Goal: Navigation & Orientation: Find specific page/section

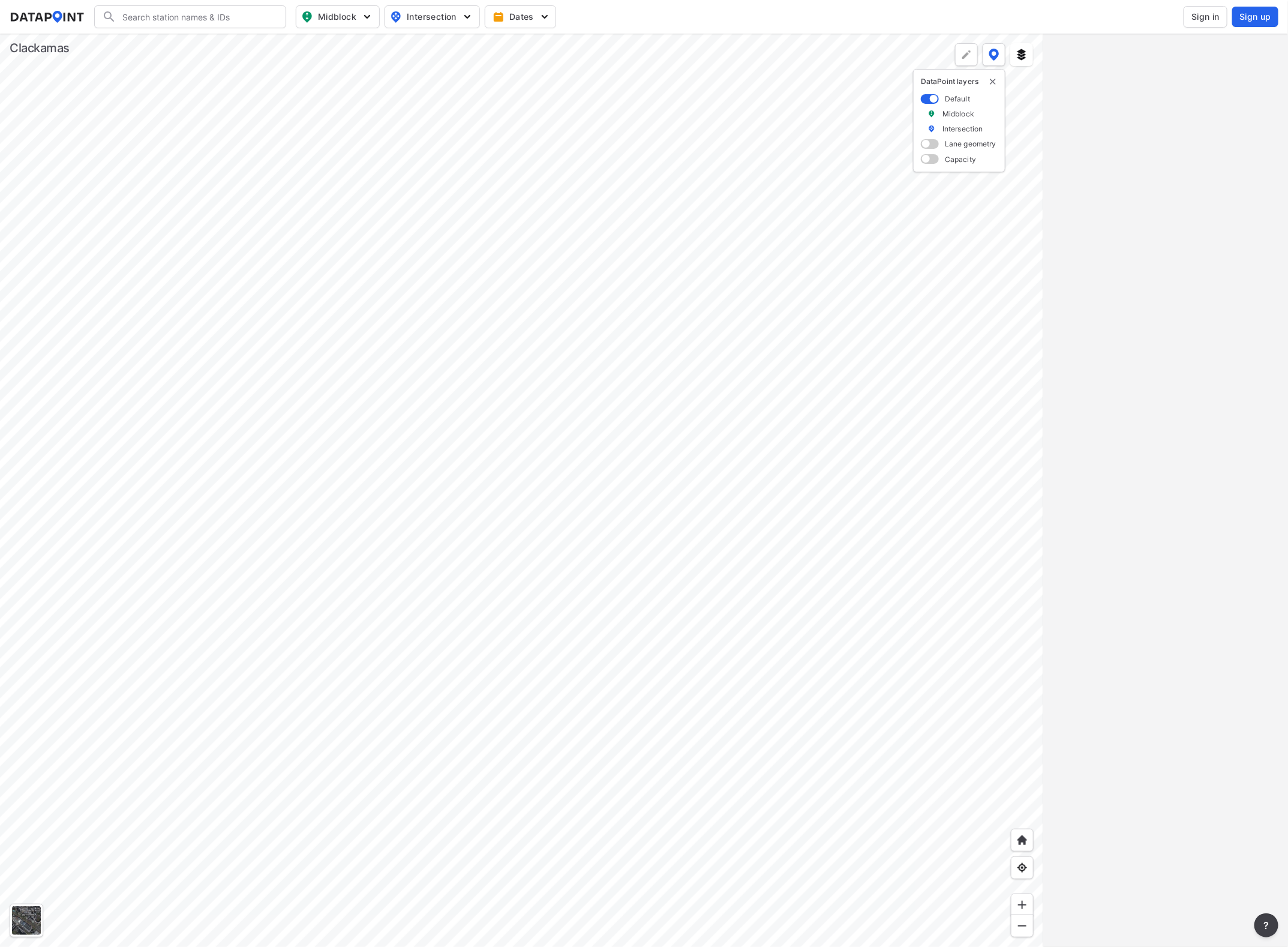
click at [578, 254] on div at bounding box center [522, 490] width 1043 height 914
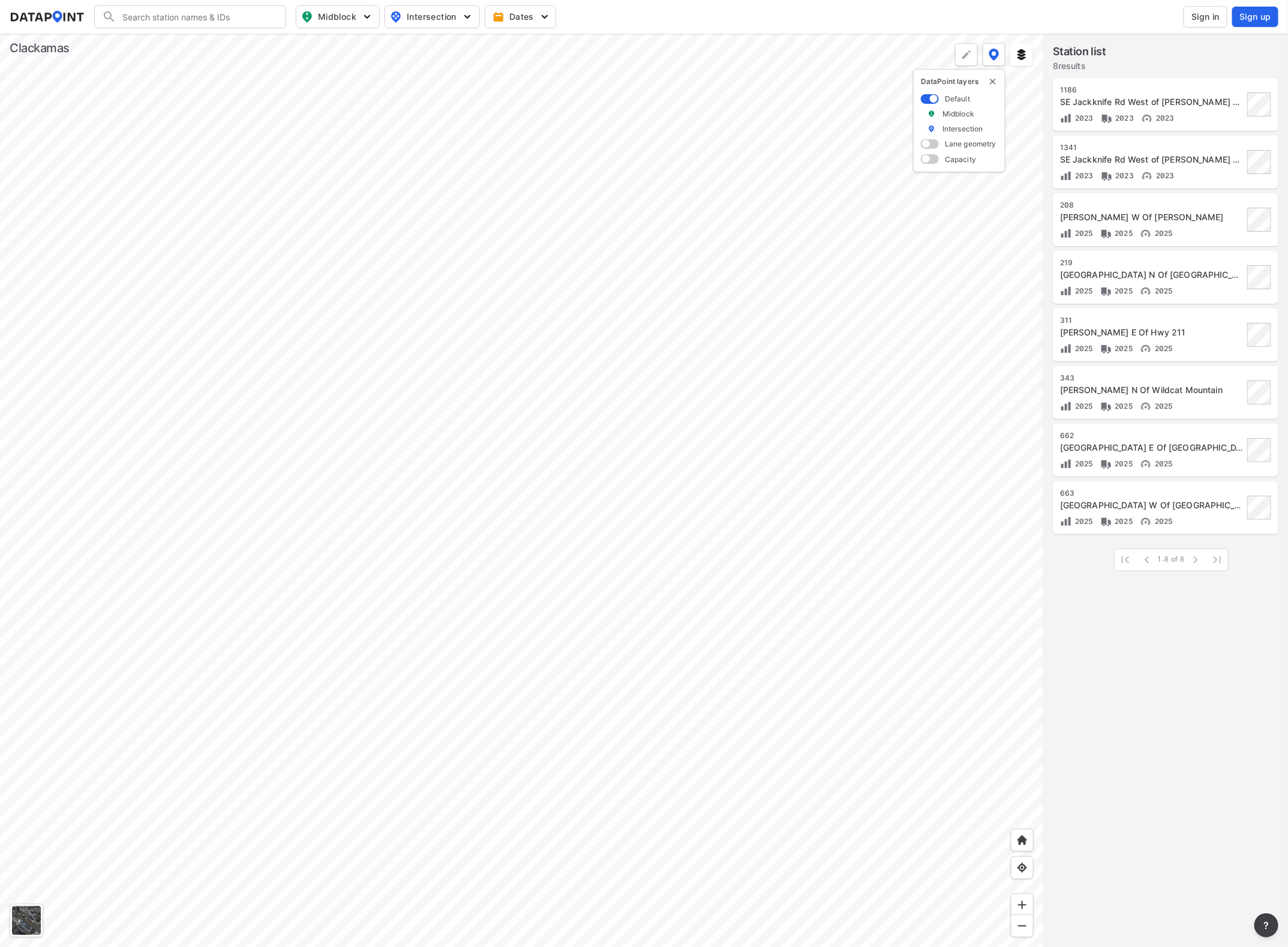
click at [184, 33] on div at bounding box center [522, 490] width 1043 height 914
click at [385, 191] on div at bounding box center [522, 490] width 1043 height 914
click at [479, 270] on div at bounding box center [522, 490] width 1043 height 914
click at [522, 349] on div at bounding box center [522, 490] width 1043 height 914
click at [511, 307] on div at bounding box center [522, 490] width 1043 height 914
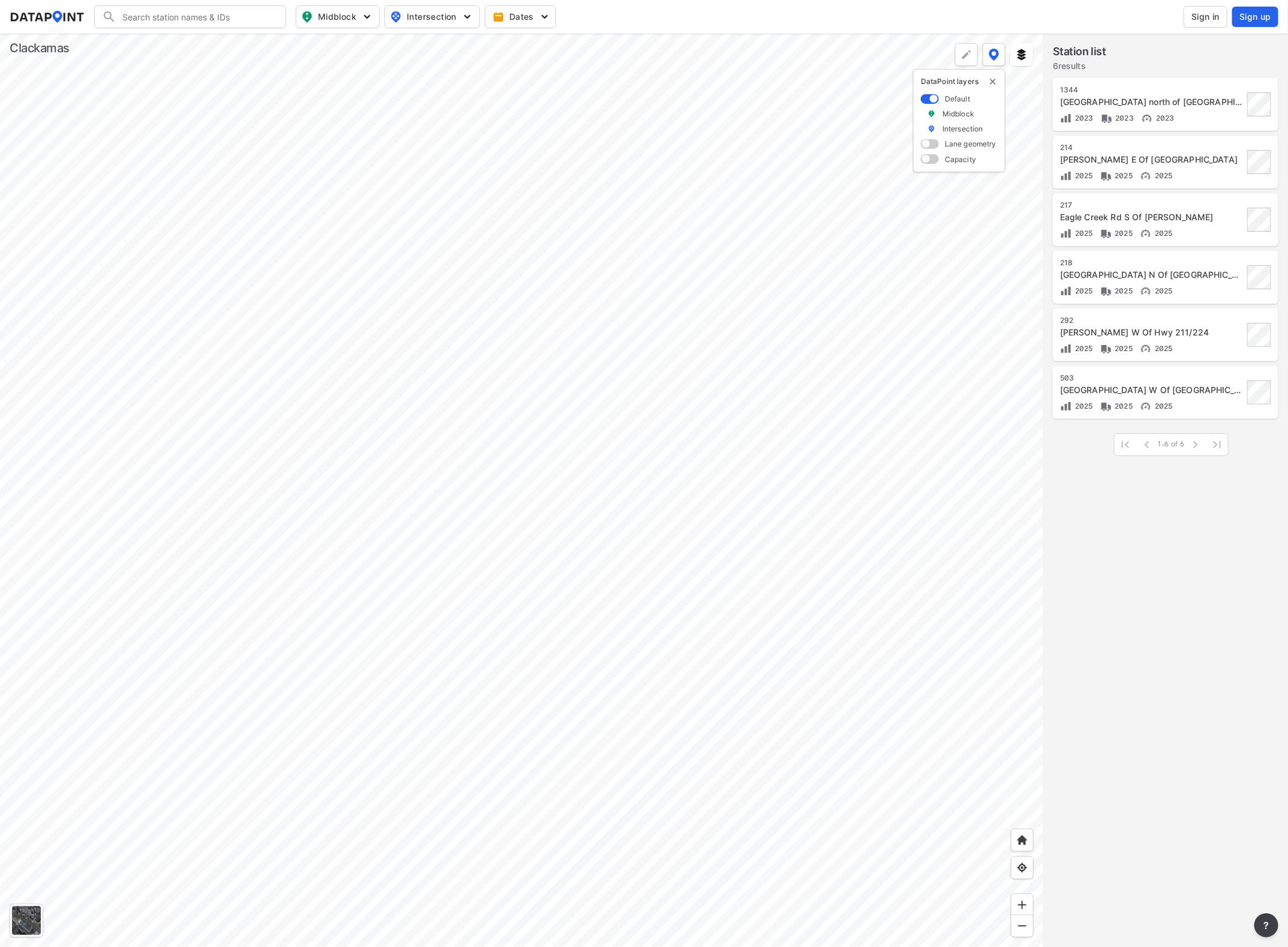
click at [526, 354] on div at bounding box center [522, 490] width 1043 height 914
click at [522, 315] on div at bounding box center [522, 490] width 1043 height 914
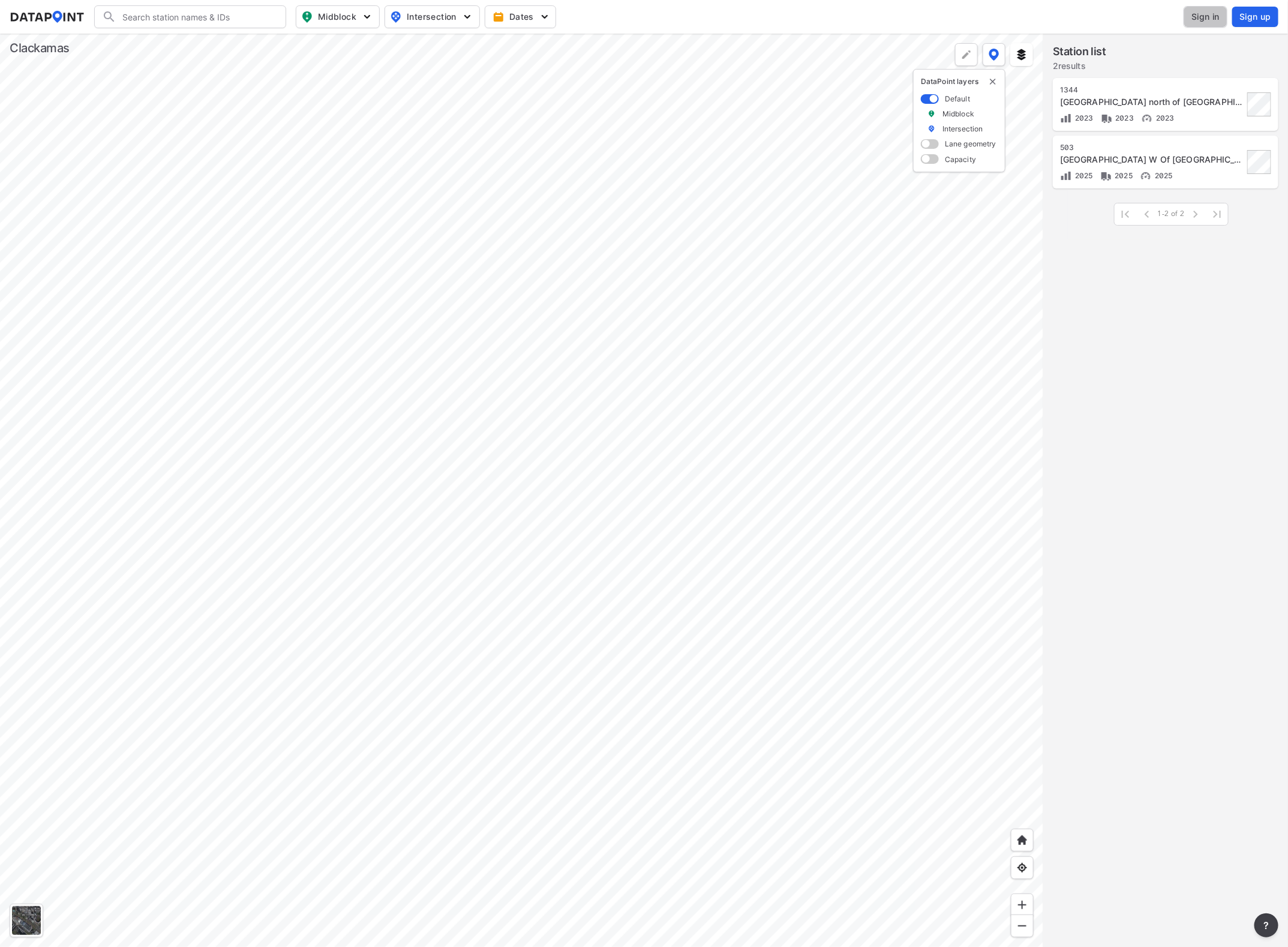
click at [1187, 13] on button "Sign in" at bounding box center [1205, 17] width 44 height 22
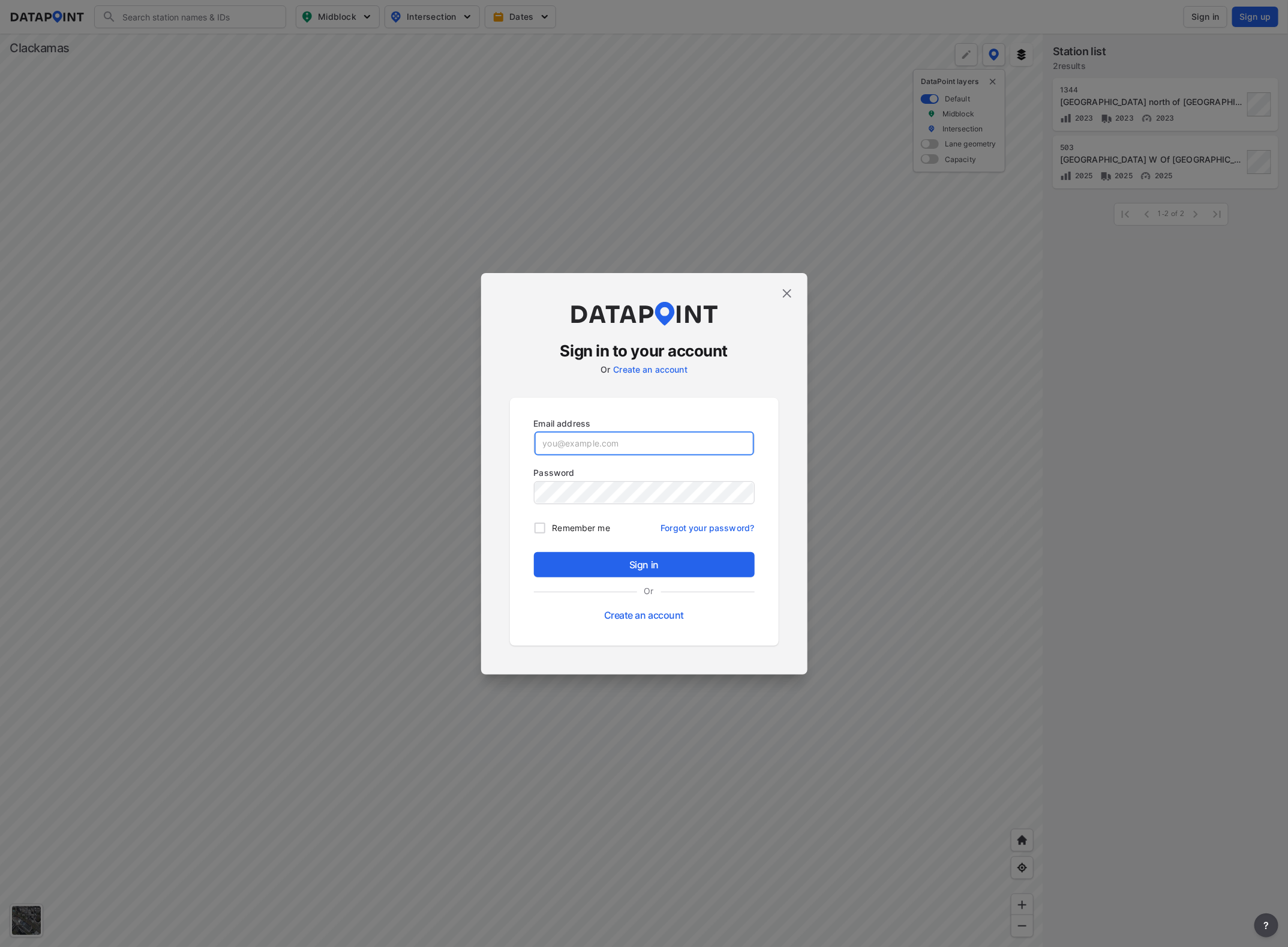
type input "[EMAIL_ADDRESS][DOMAIN_NAME]"
click at [599, 569] on span "Sign in" at bounding box center [644, 565] width 202 height 14
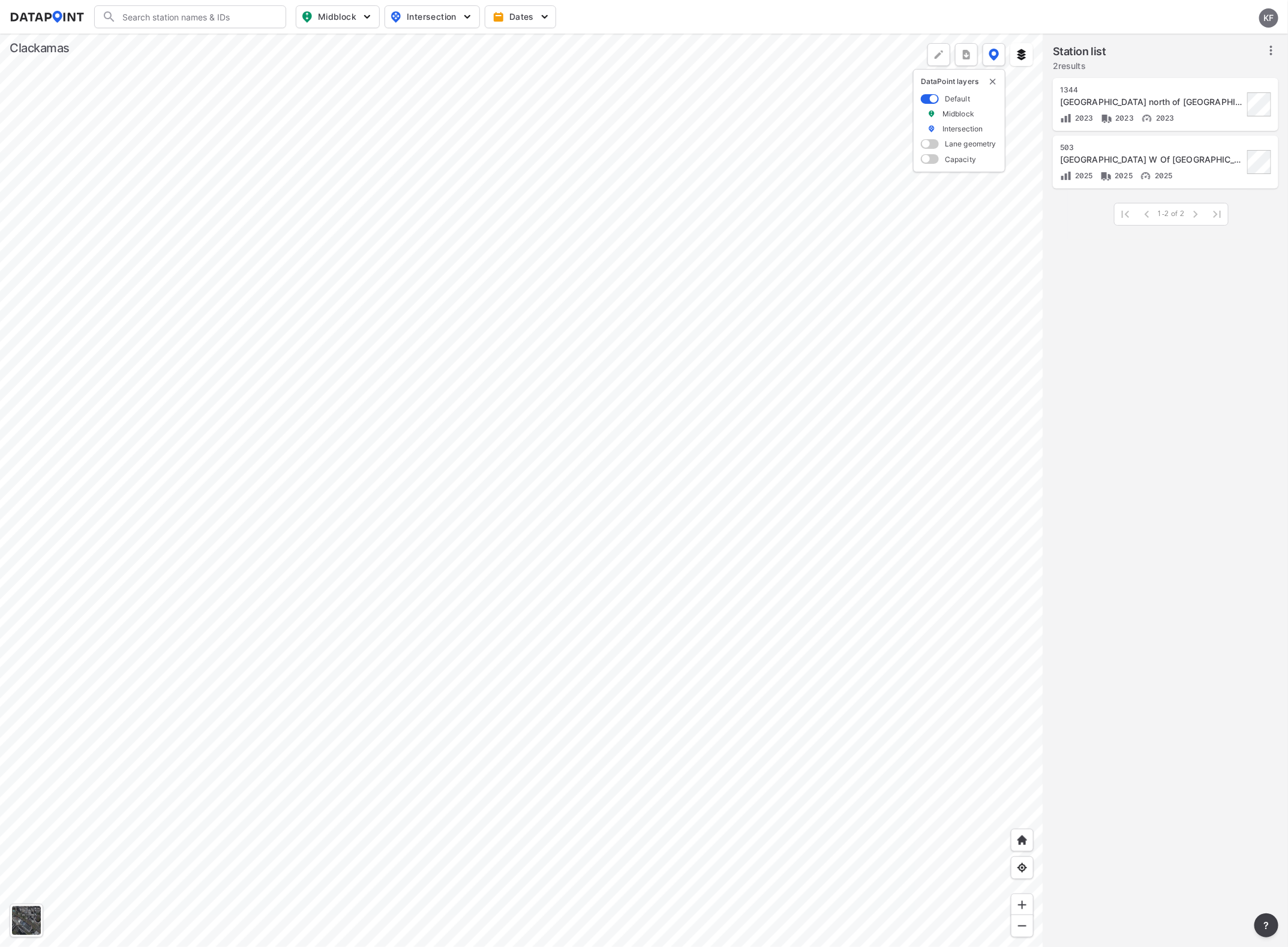
click at [513, 706] on div at bounding box center [522, 490] width 1043 height 914
click at [473, 655] on div at bounding box center [522, 490] width 1043 height 914
click at [1018, 54] on img at bounding box center [1021, 54] width 12 height 12
click at [1019, 54] on img at bounding box center [1021, 54] width 12 height 12
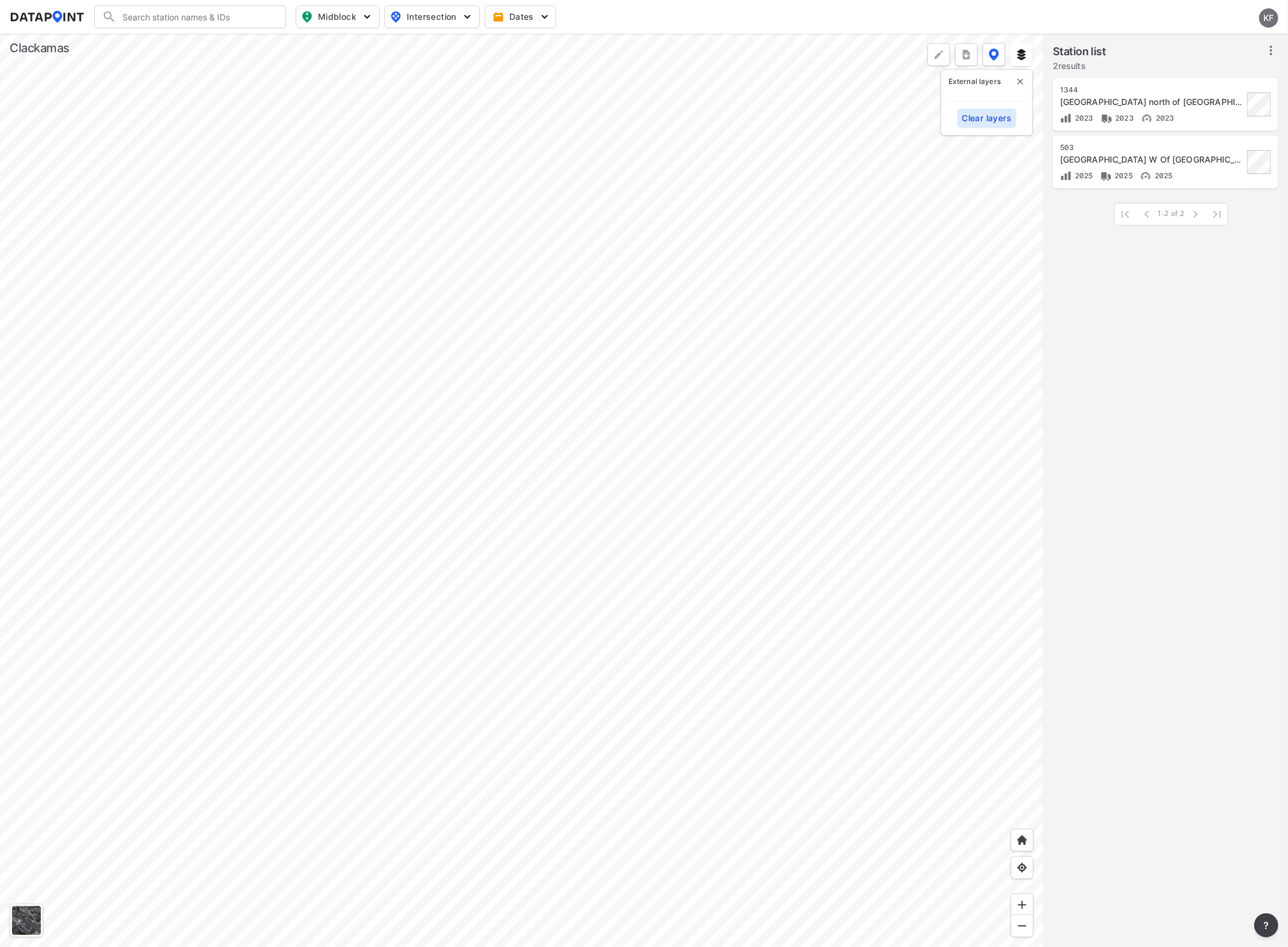
click at [990, 174] on div at bounding box center [522, 490] width 1043 height 914
click at [958, 221] on div at bounding box center [522, 490] width 1043 height 914
click at [769, 578] on div at bounding box center [522, 490] width 1043 height 914
